Goal: Task Accomplishment & Management: Manage account settings

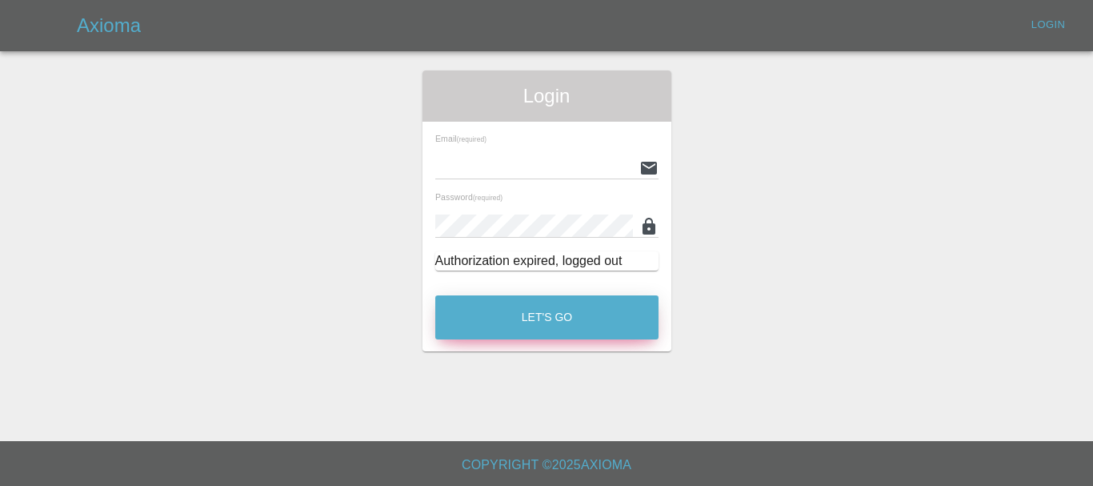
type input "[EMAIL_ADDRESS][DOMAIN_NAME]"
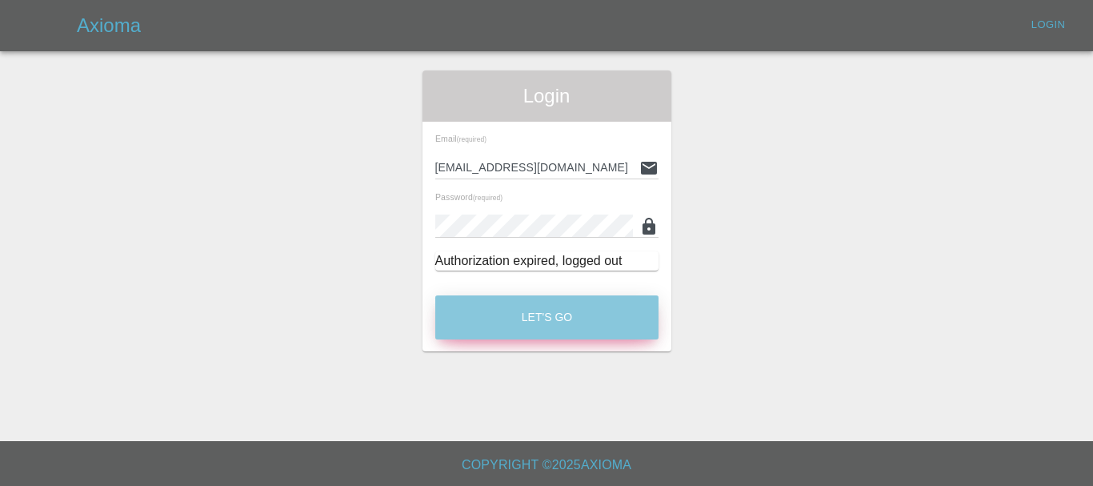
click at [584, 309] on button "Let's Go" at bounding box center [546, 317] width 223 height 44
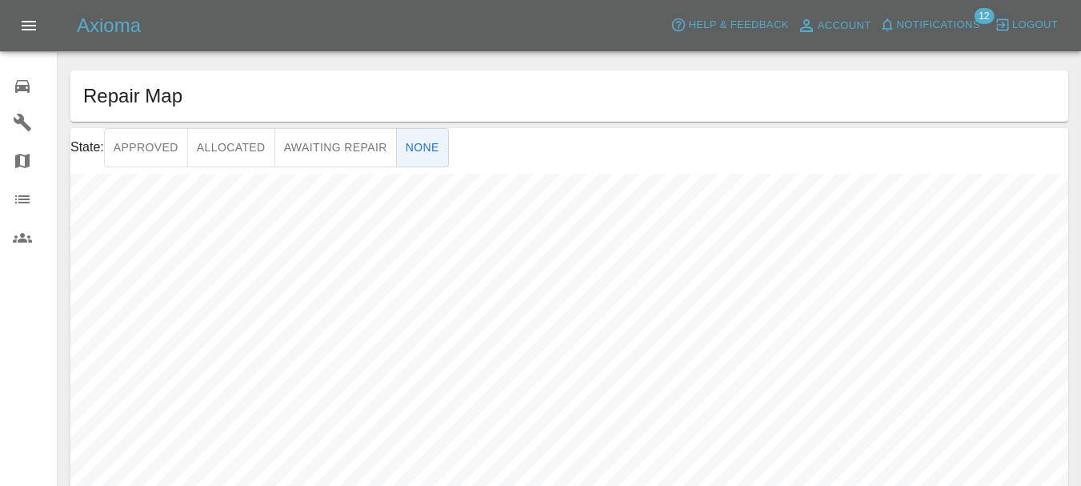
click at [26, 83] on icon at bounding box center [22, 86] width 19 height 19
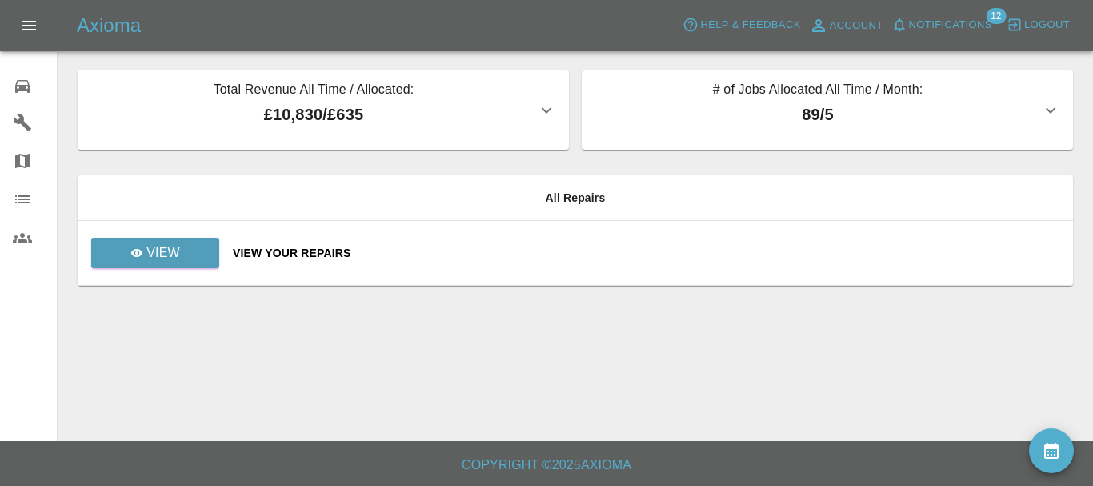
click at [290, 255] on div "View Your Repairs" at bounding box center [647, 253] width 828 height 16
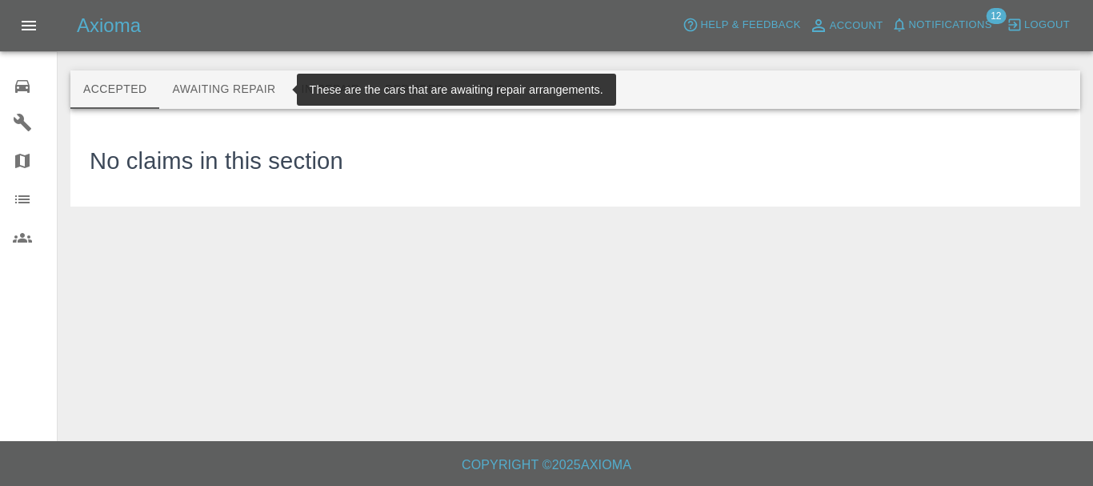
click at [221, 81] on button "Awaiting Repair" at bounding box center [223, 89] width 129 height 38
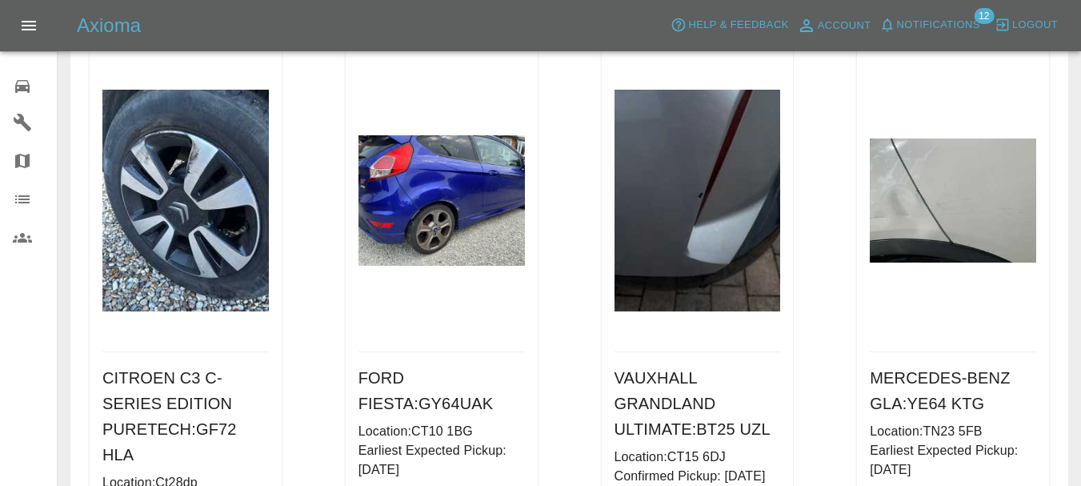
scroll to position [160, 0]
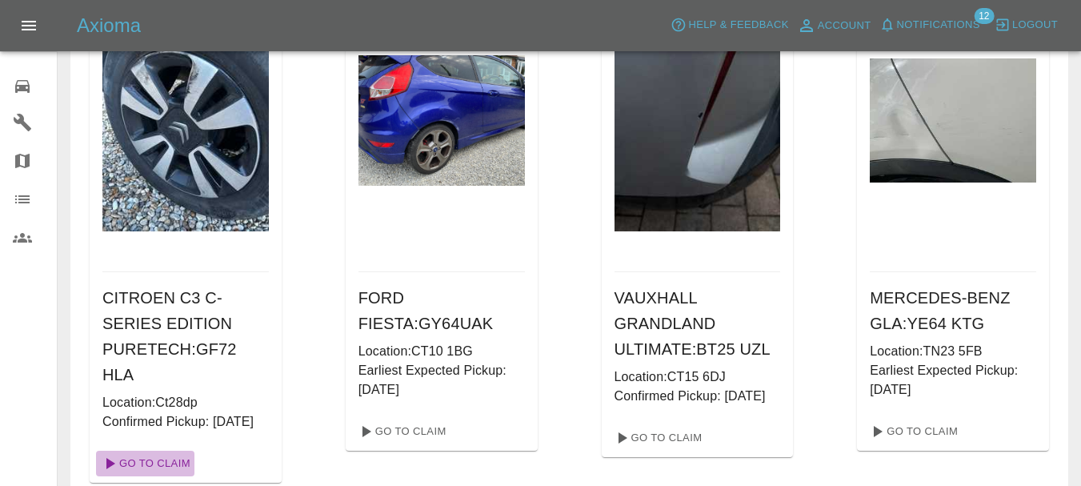
click at [144, 476] on link "Go To Claim" at bounding box center [145, 464] width 98 height 26
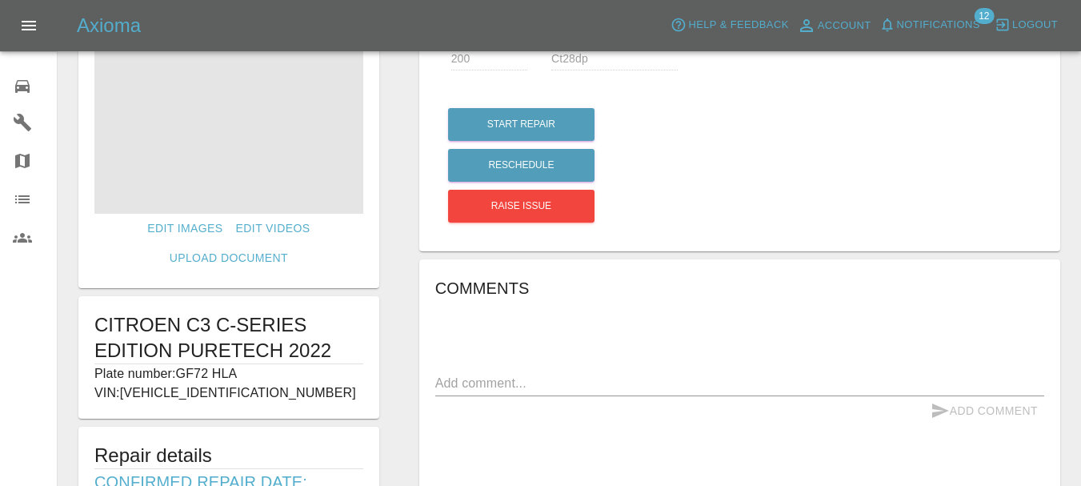
scroll to position [80, 0]
click at [278, 150] on img at bounding box center [228, 114] width 269 height 200
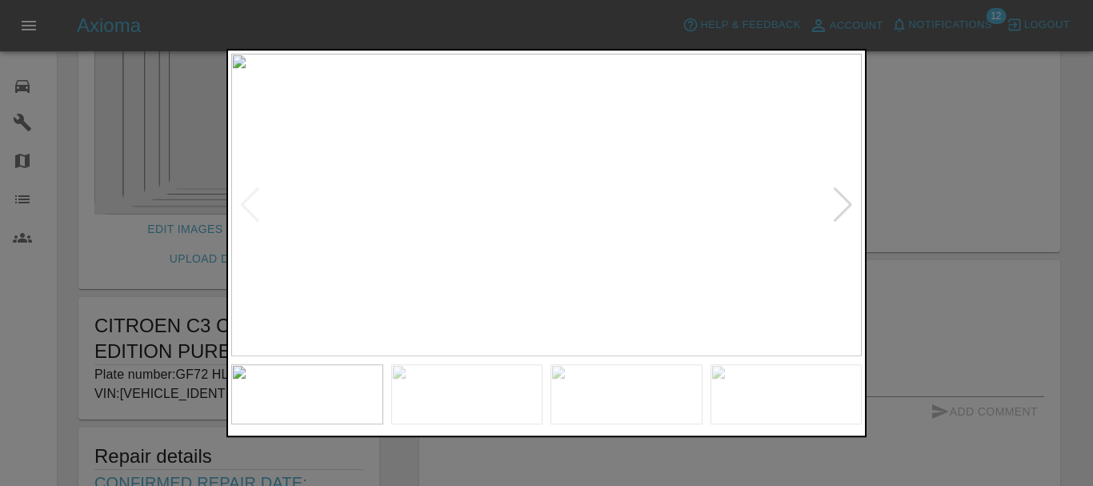
click at [846, 207] on div at bounding box center [843, 204] width 22 height 35
click at [846, 207] on img at bounding box center [546, 205] width 631 height 303
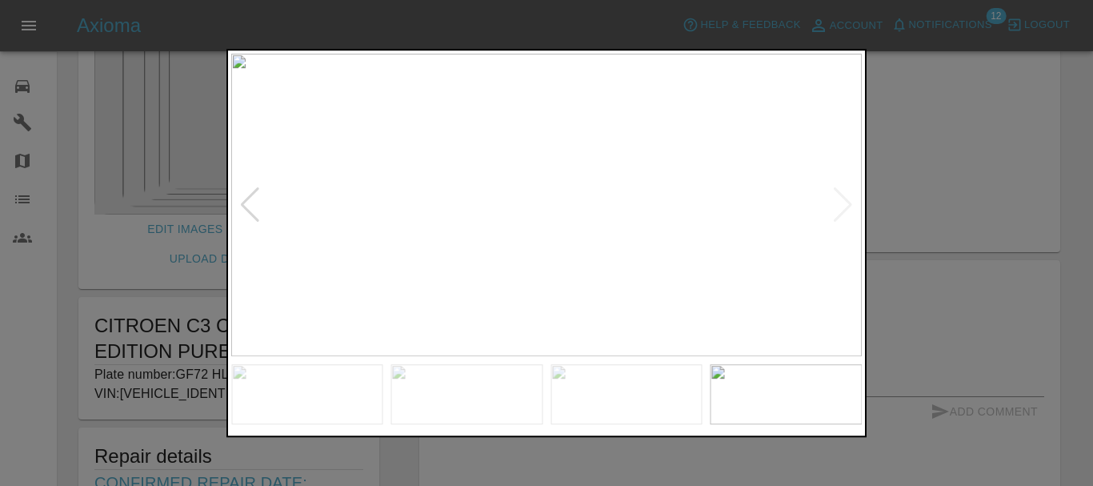
click at [955, 301] on div at bounding box center [546, 243] width 1093 height 486
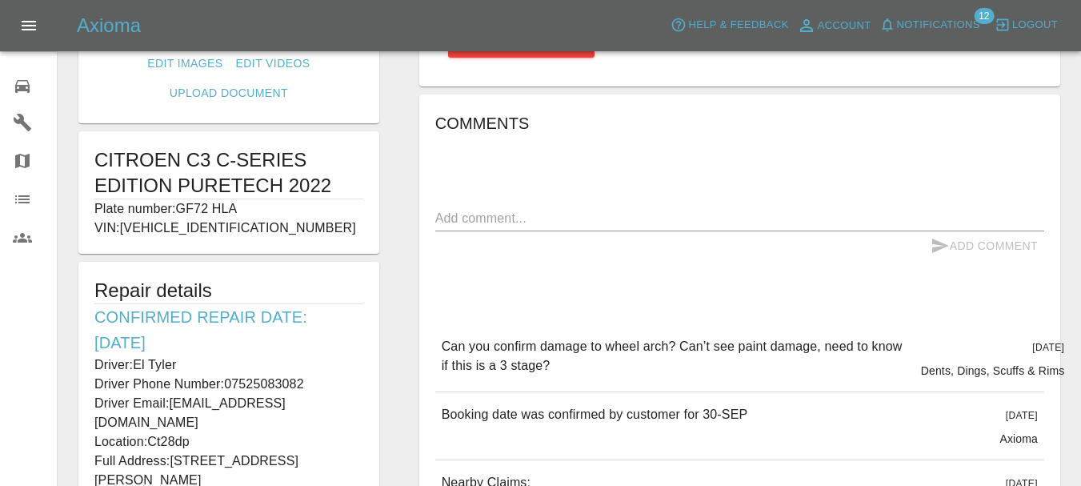
scroll to position [242, 0]
